Goal: Task Accomplishment & Management: Manage account settings

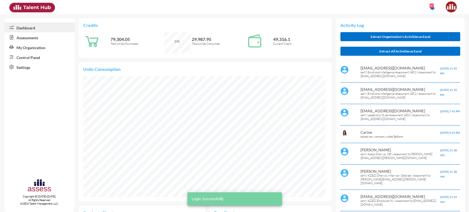
click at [46, 58] on link "Control Panel" at bounding box center [39, 57] width 70 height 10
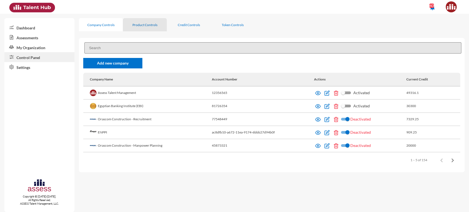
click at [142, 28] on div "Product Controls" at bounding box center [145, 24] width 44 height 13
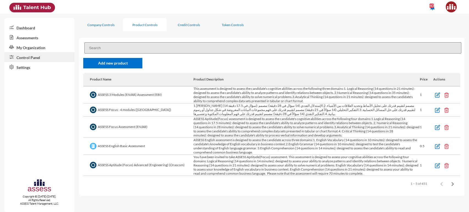
click at [116, 47] on input at bounding box center [272, 47] width 377 height 11
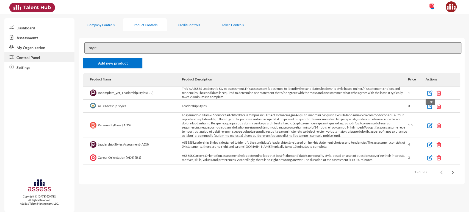
type input "style"
click at [430, 91] on img at bounding box center [429, 92] width 5 height 5
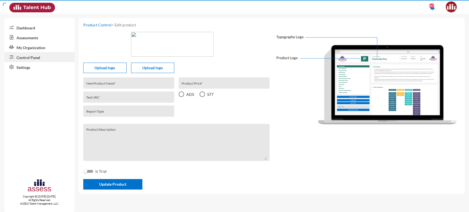
type input "Incomplete_yet_ Leadership Styles (R2)"
type input "/test/9f40fd2da51fbcaf7817f015b7fc74a8"
type input "1"
type textarea "This is ASSESS Leadership Styles assessment.This assessment is designed to iden…"
